Goal: Find specific page/section

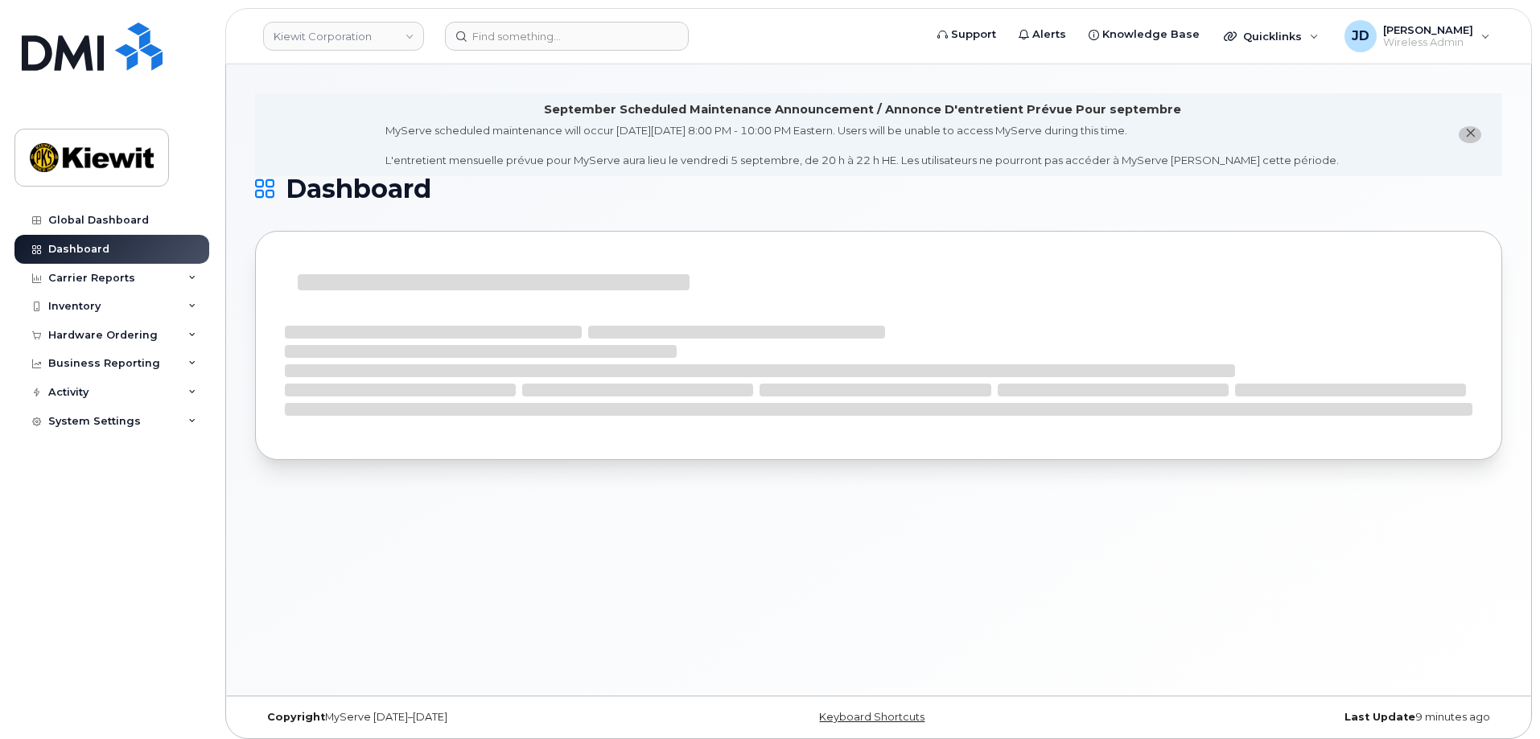
click at [511, 51] on header "[PERSON_NAME] Corporation Support Alerts Knowledge Base Quicklinks Suspend / Ca…" at bounding box center [878, 36] width 1307 height 56
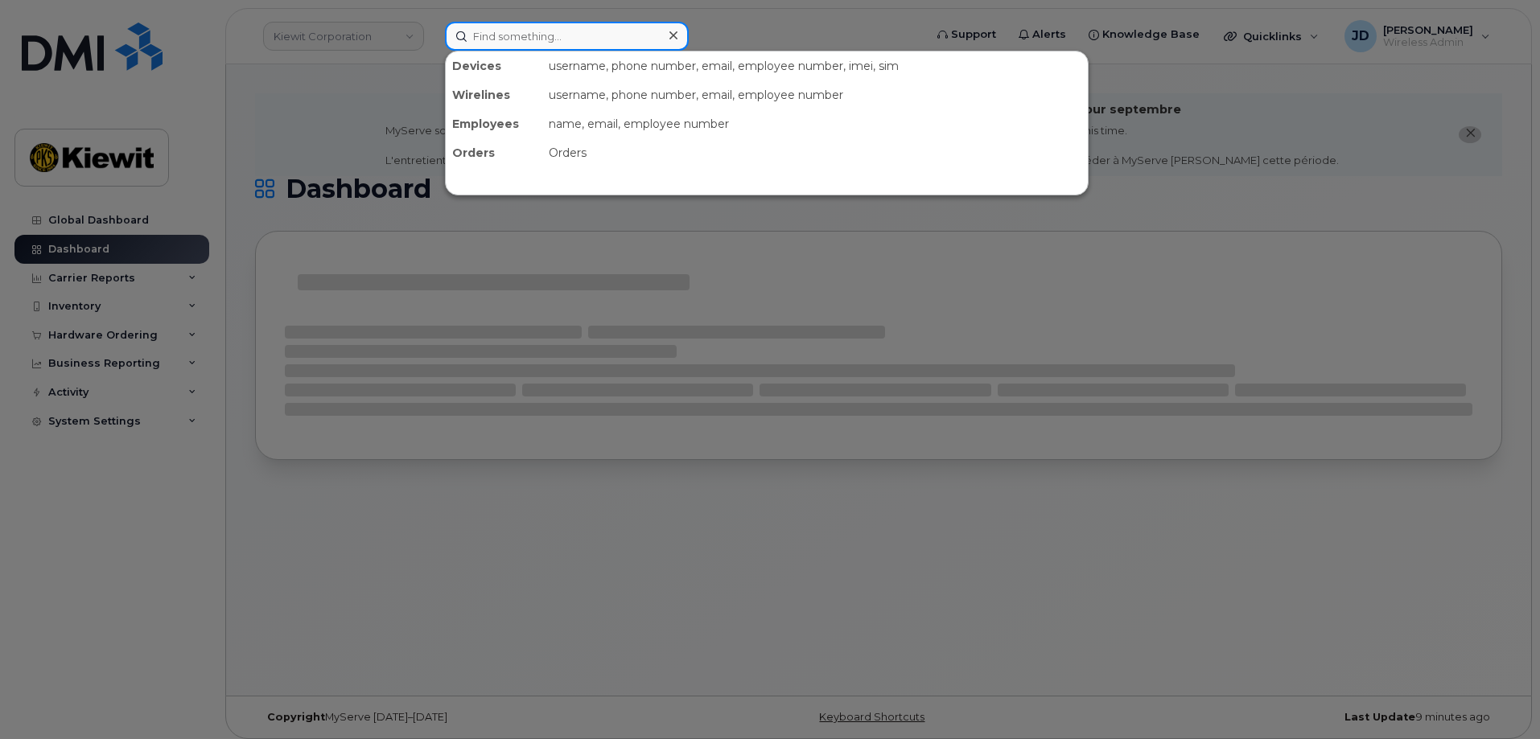
click at [516, 37] on input at bounding box center [567, 36] width 244 height 29
paste input "CS0780405"
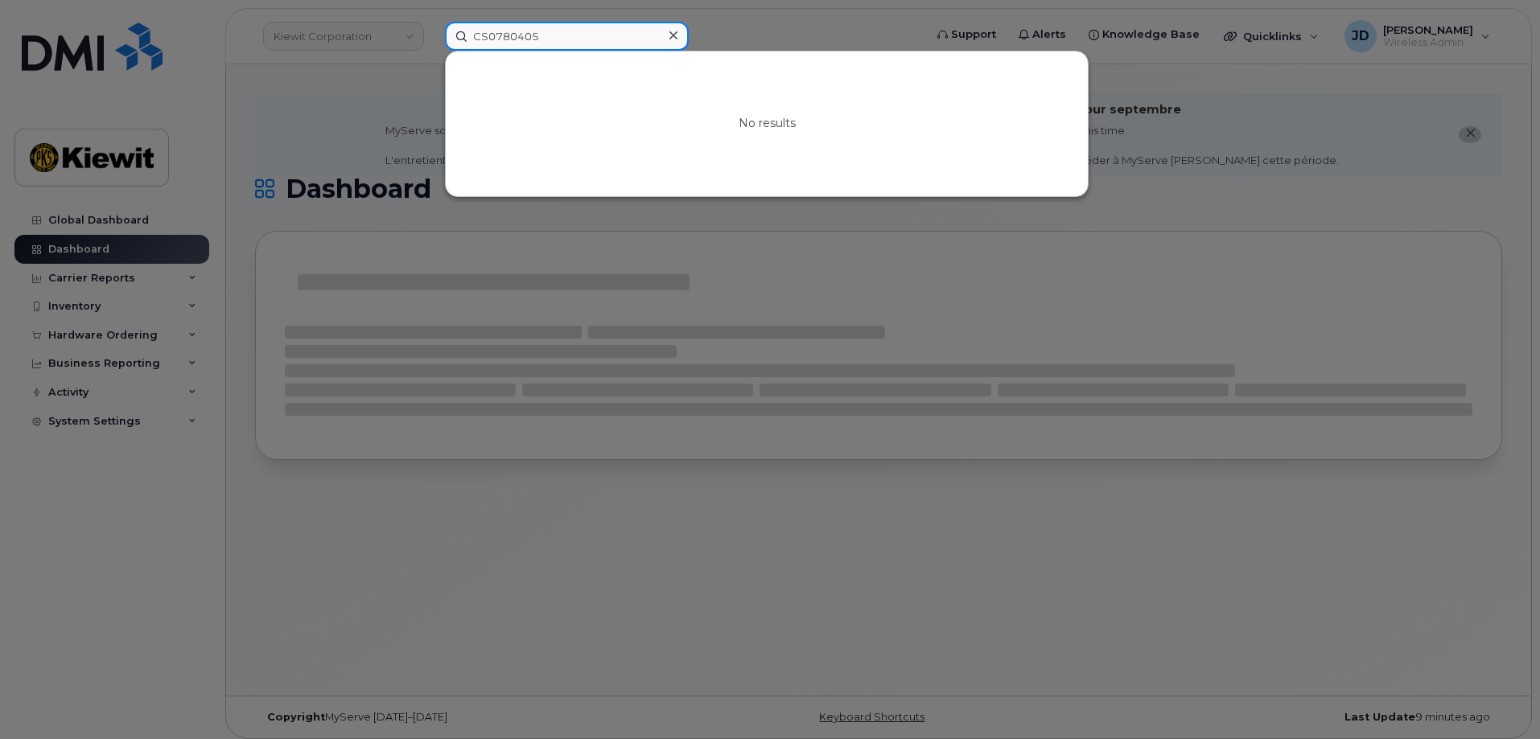
type input "CS0780405"
click at [51, 507] on div at bounding box center [770, 369] width 1540 height 739
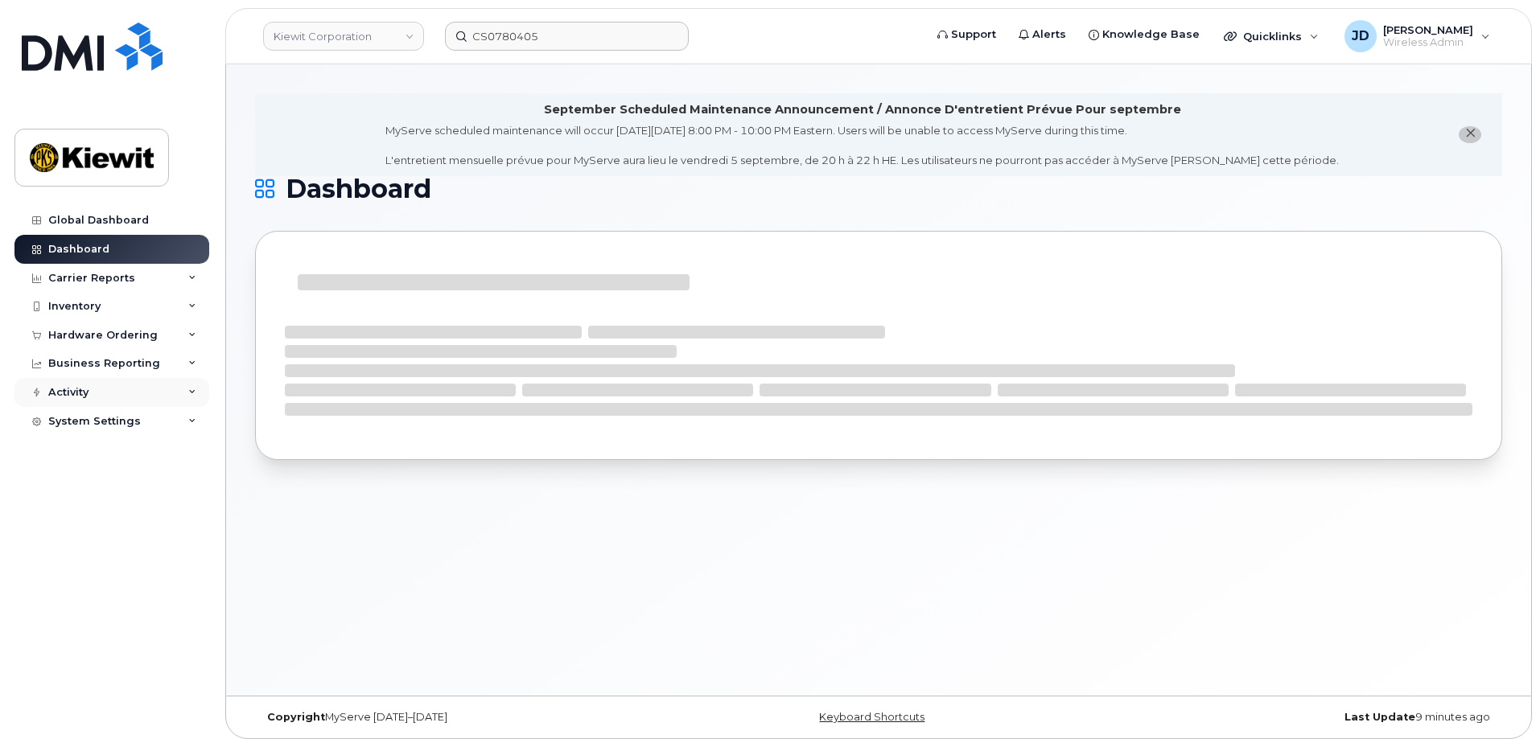
click at [60, 393] on div "Activity" at bounding box center [68, 392] width 40 height 13
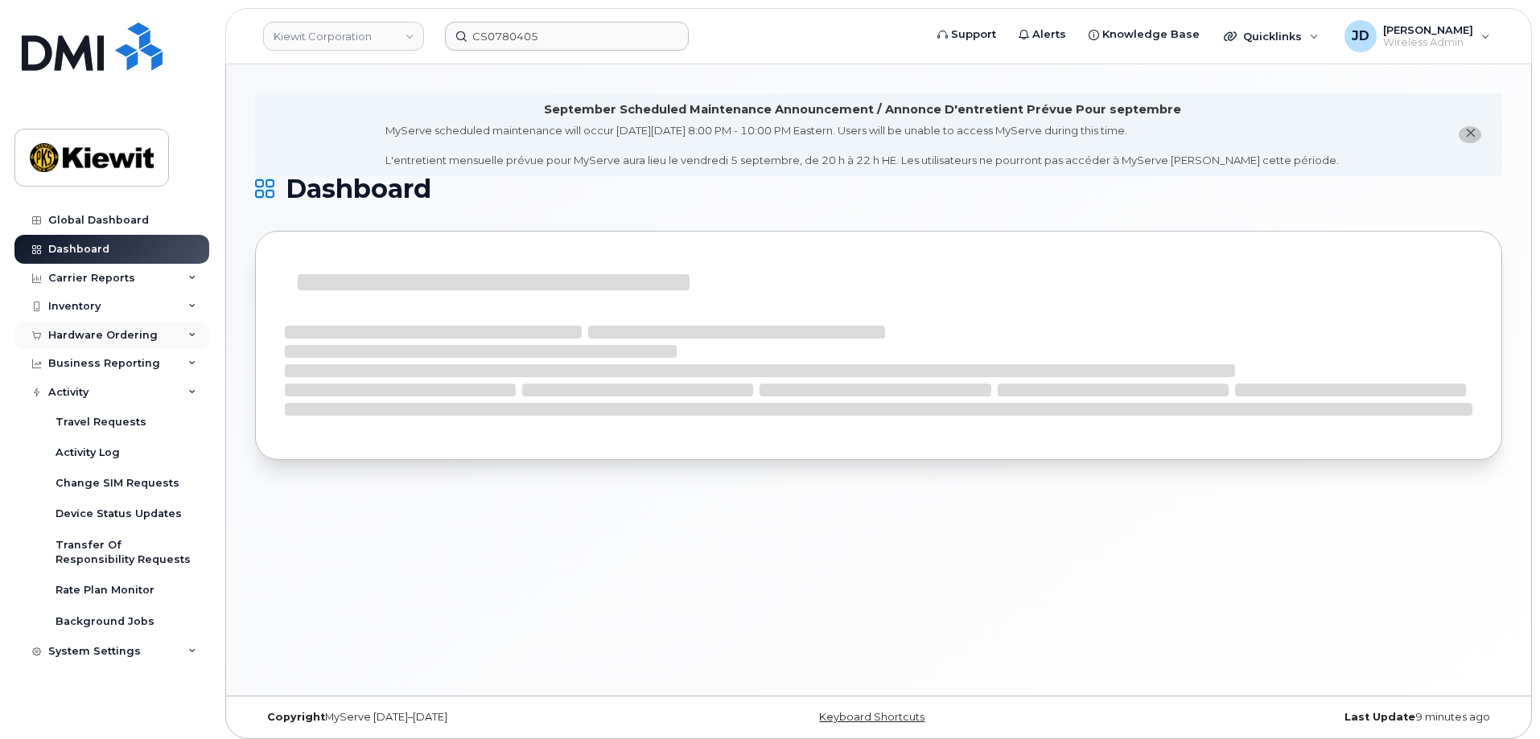
click at [61, 331] on div "Hardware Ordering" at bounding box center [102, 335] width 109 height 13
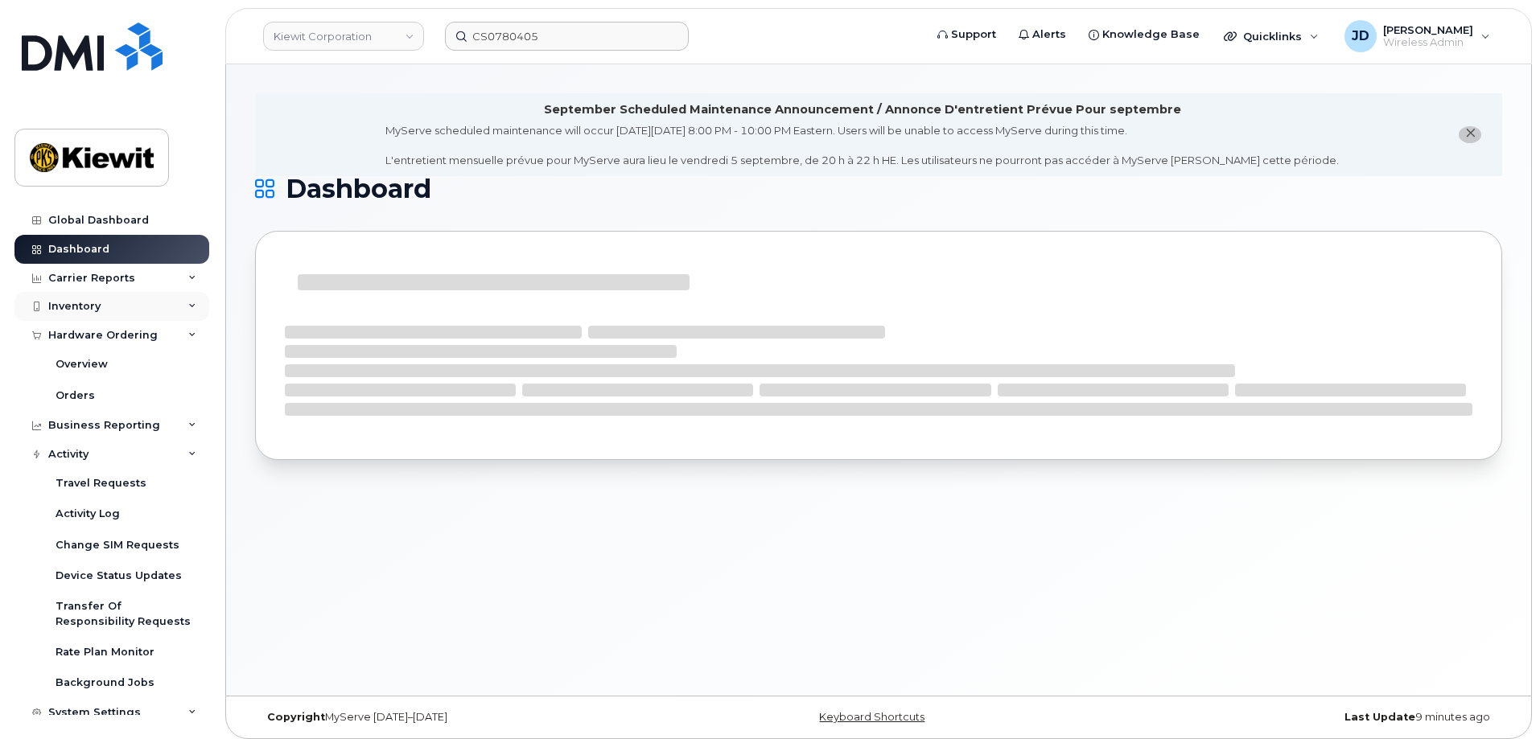
click at [58, 303] on div "Inventory" at bounding box center [74, 306] width 52 height 13
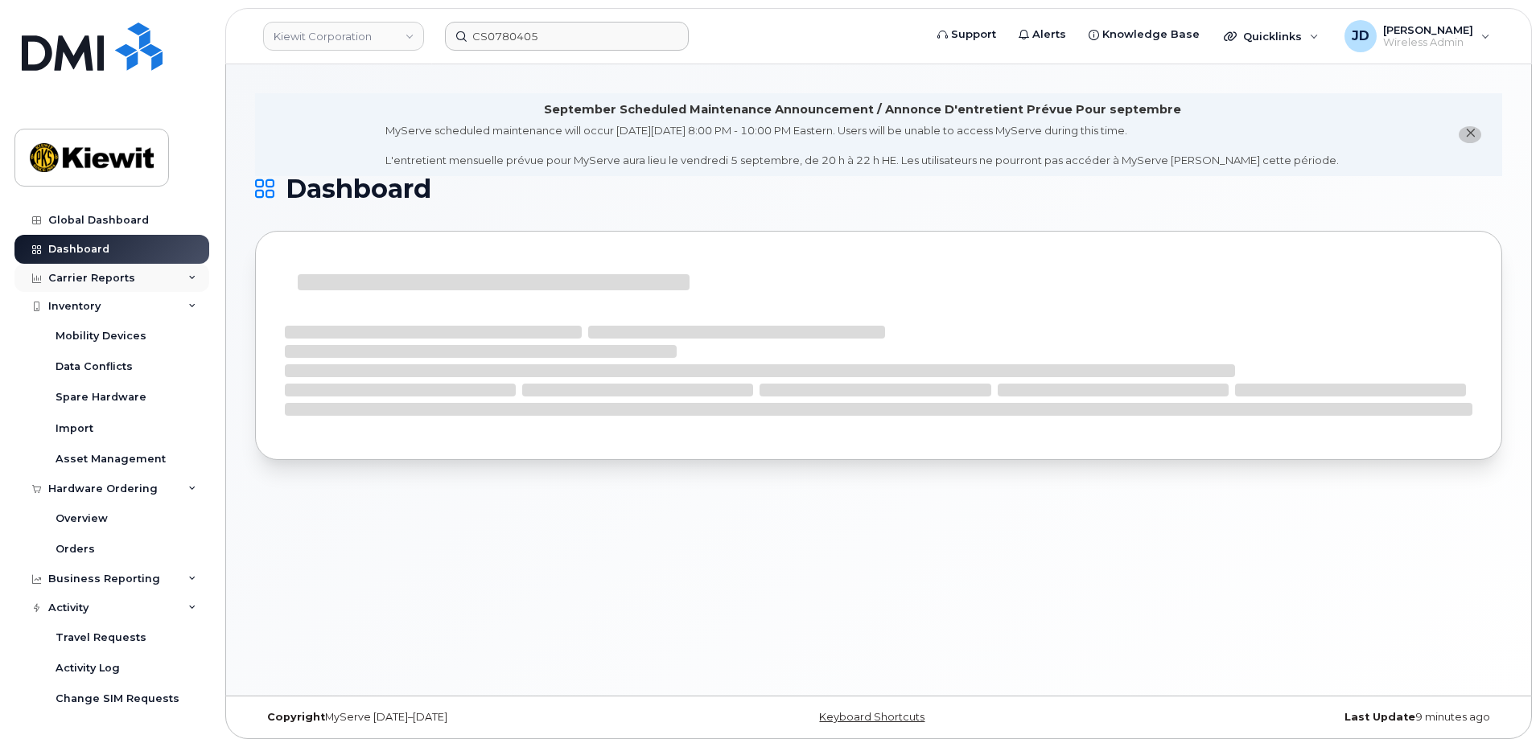
click at [61, 278] on div "Carrier Reports" at bounding box center [91, 278] width 87 height 13
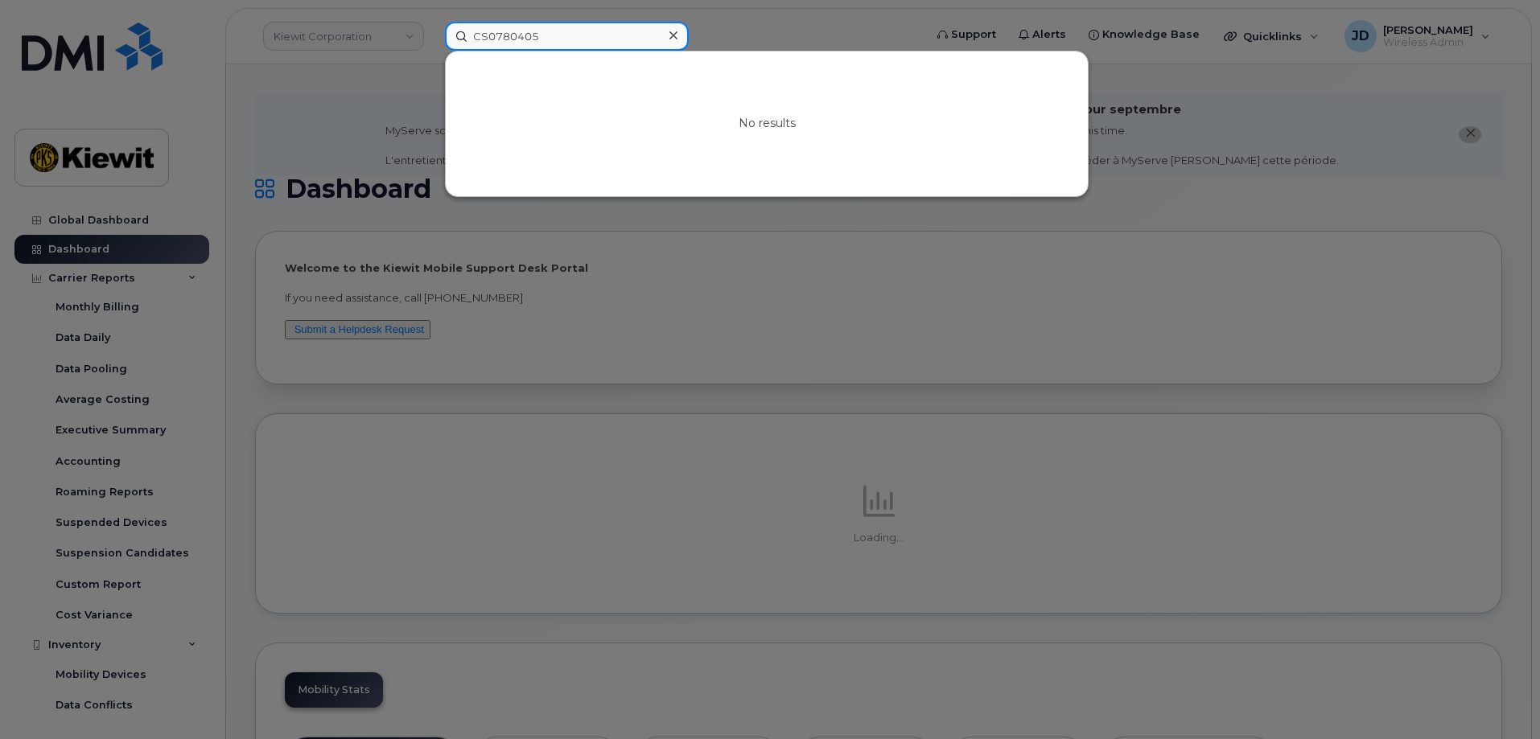
click at [632, 41] on input "CS0780405" at bounding box center [567, 36] width 244 height 29
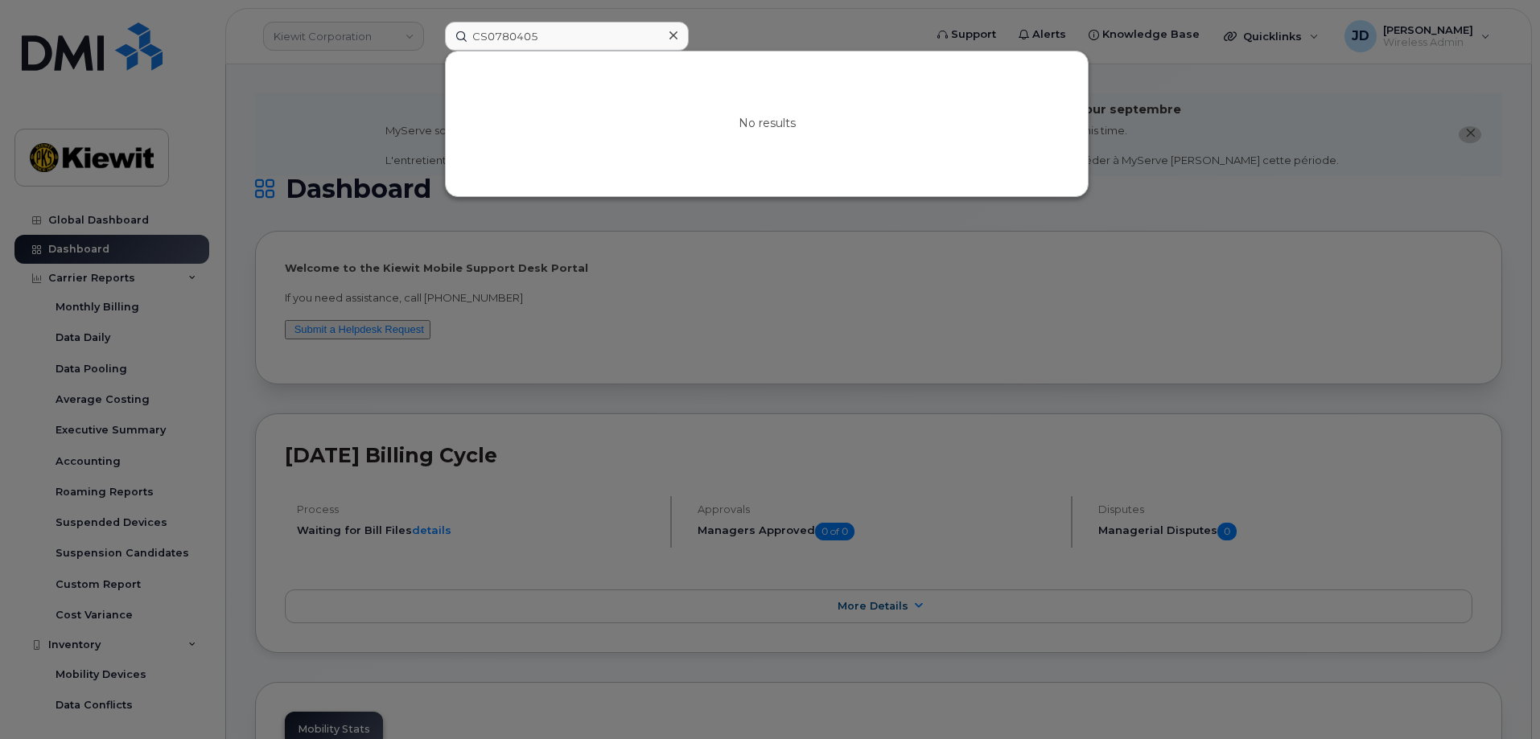
click at [405, 44] on div at bounding box center [770, 369] width 1540 height 739
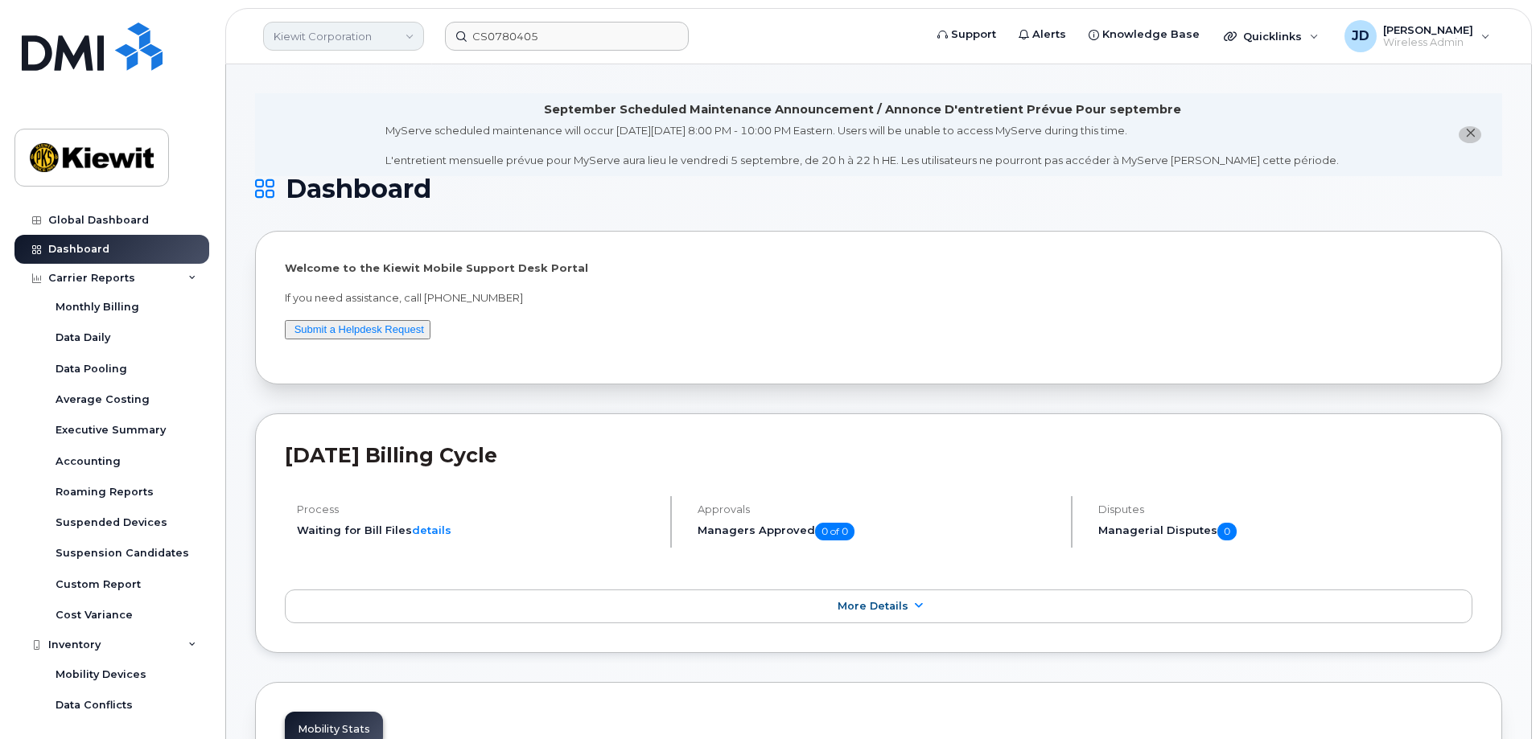
click at [401, 35] on link "Kiewit Corporation" at bounding box center [343, 36] width 161 height 29
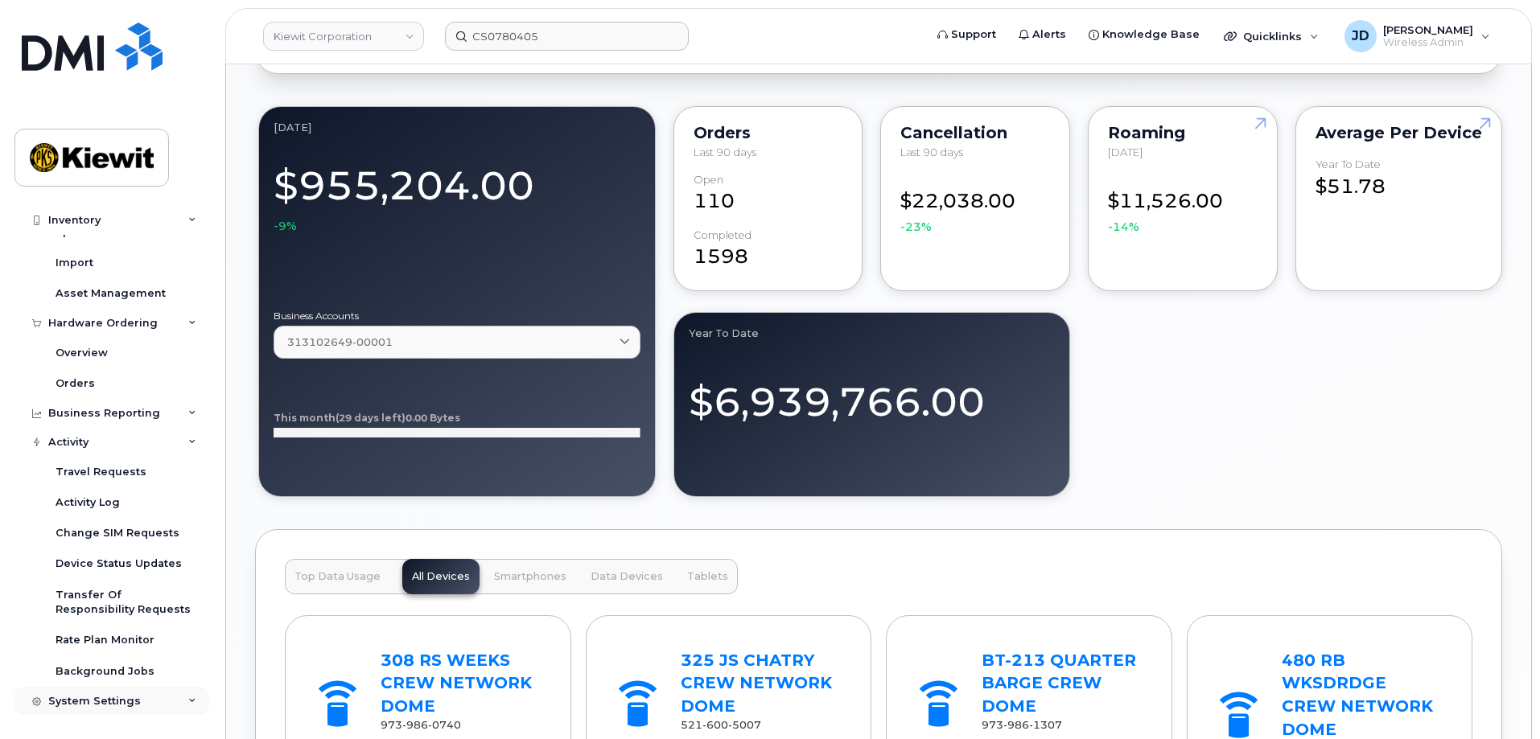
scroll to position [1368, 0]
click at [191, 701] on icon at bounding box center [192, 702] width 8 height 8
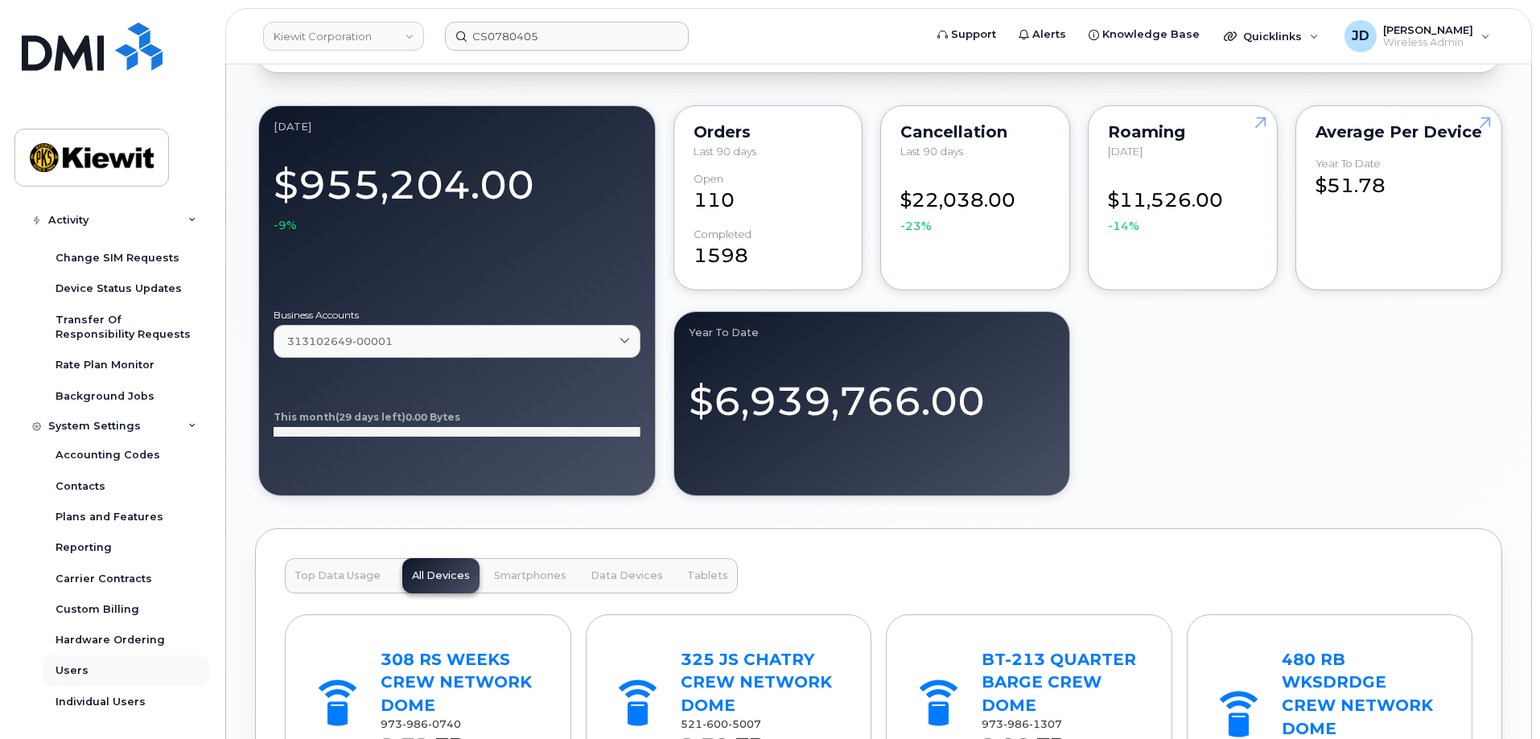
scroll to position [782, 0]
